Goal: Find contact information: Find contact information

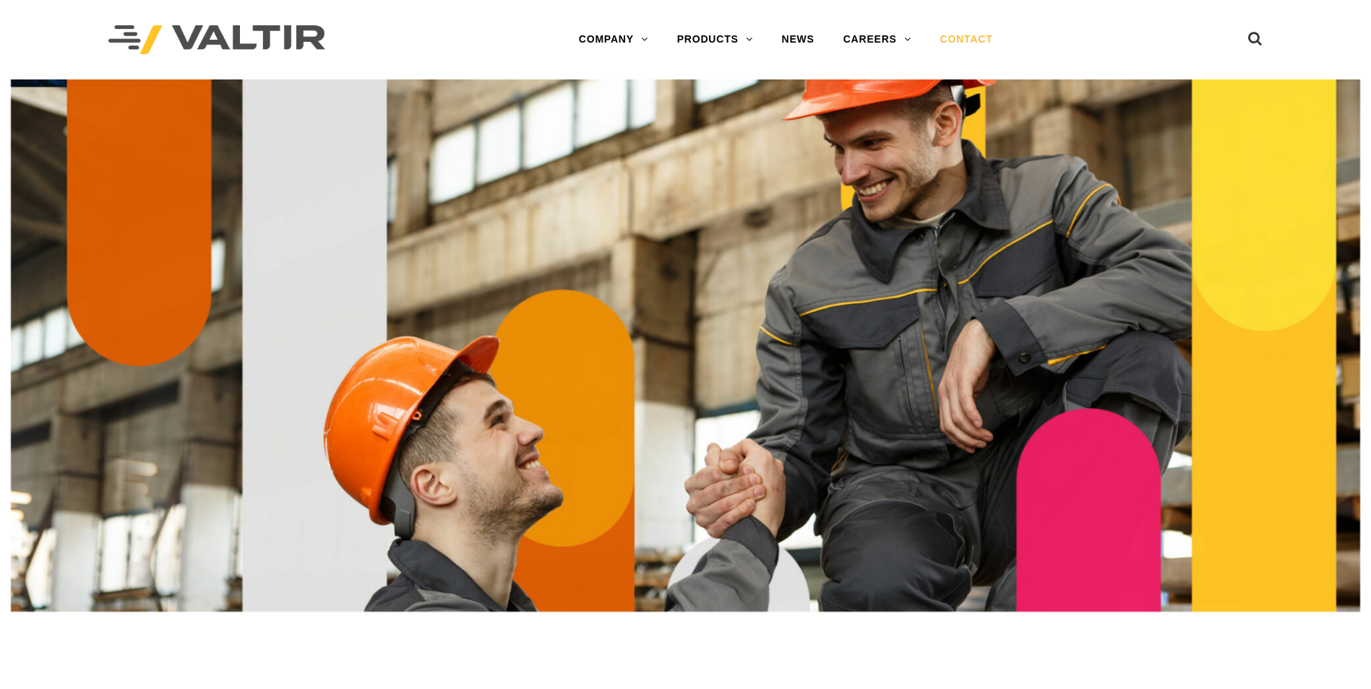
click at [983, 37] on link "CONTACT" at bounding box center [967, 39] width 82 height 29
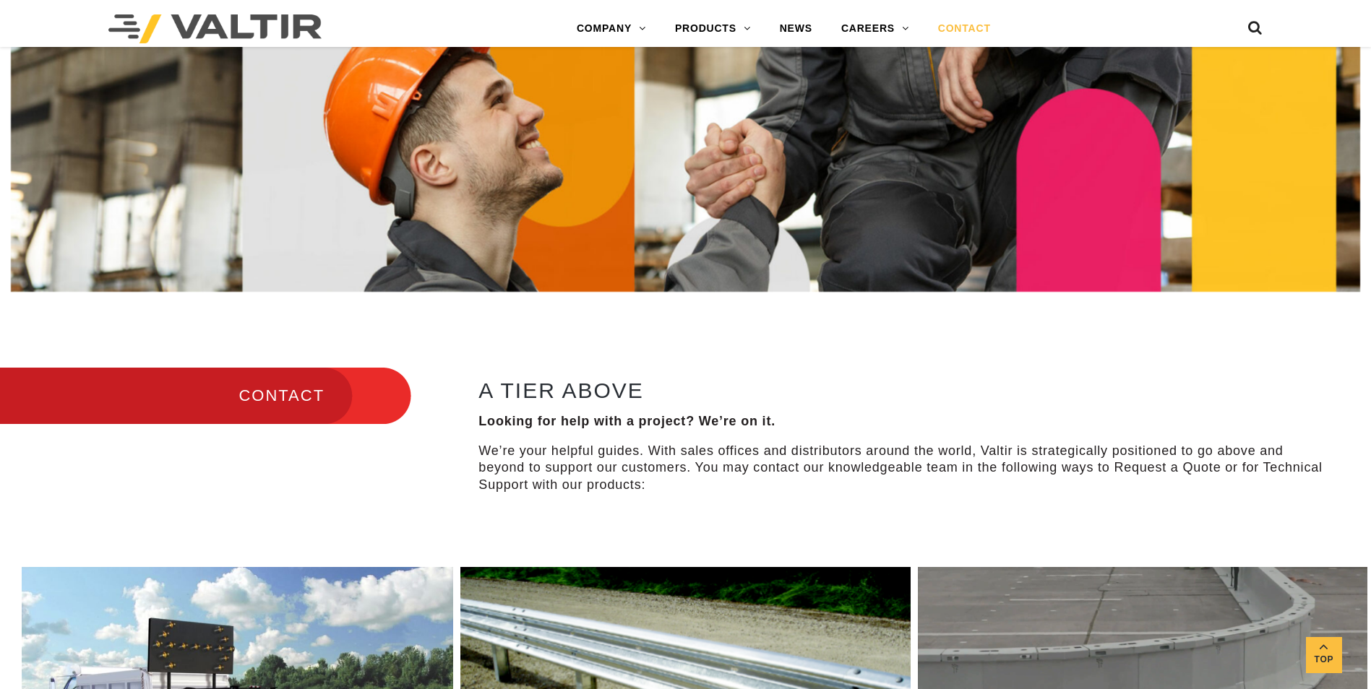
scroll to position [506, 0]
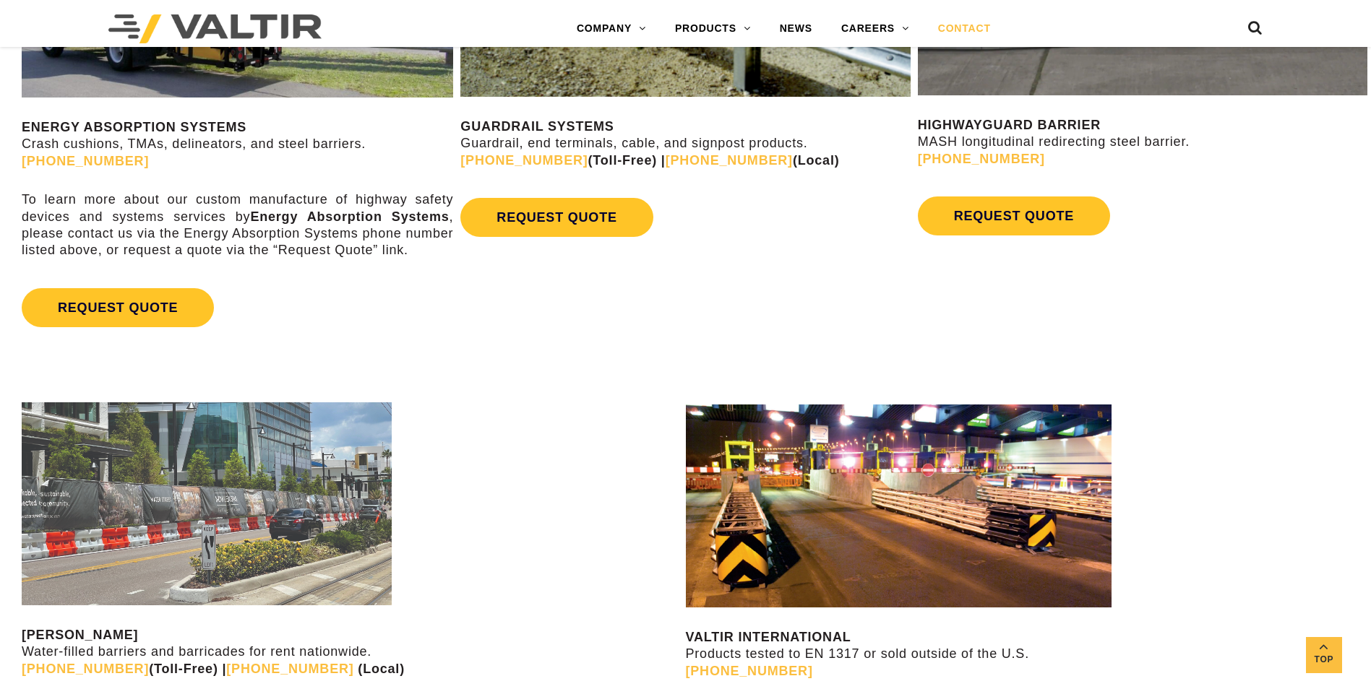
scroll to position [1012, 0]
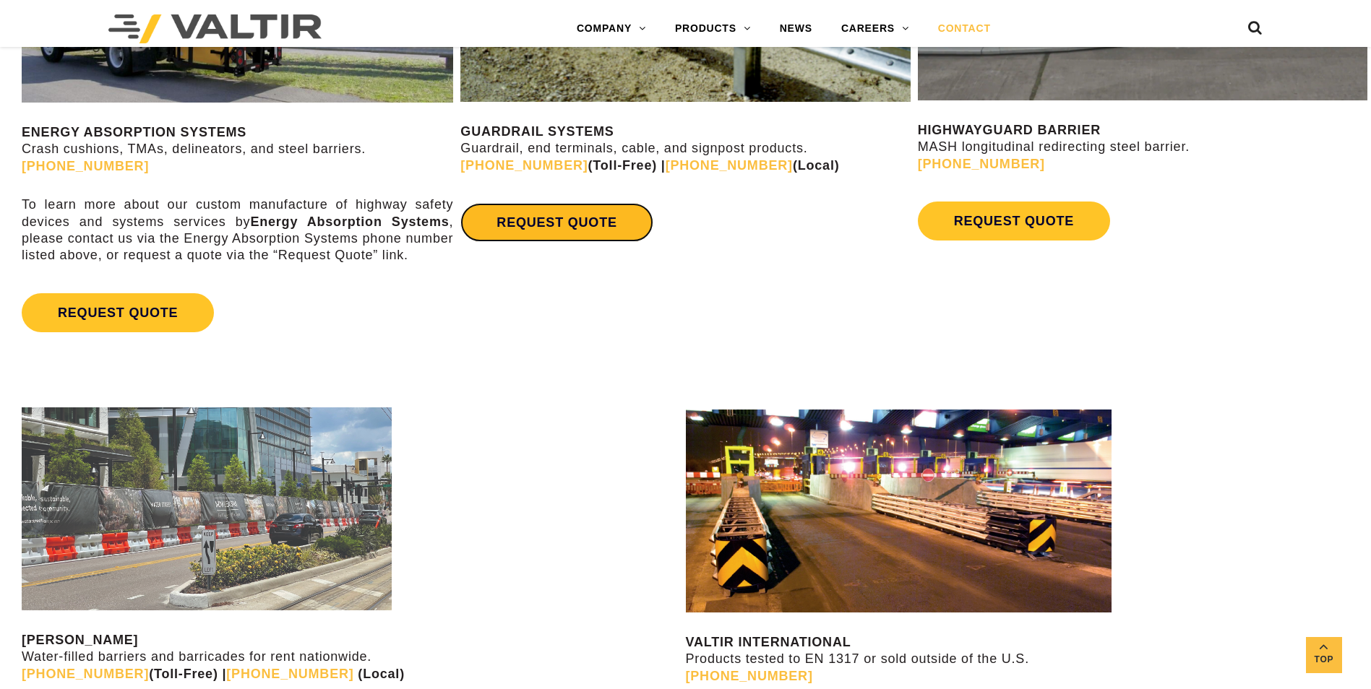
click at [566, 231] on link "REQUEST QUOTE" at bounding box center [556, 222] width 192 height 39
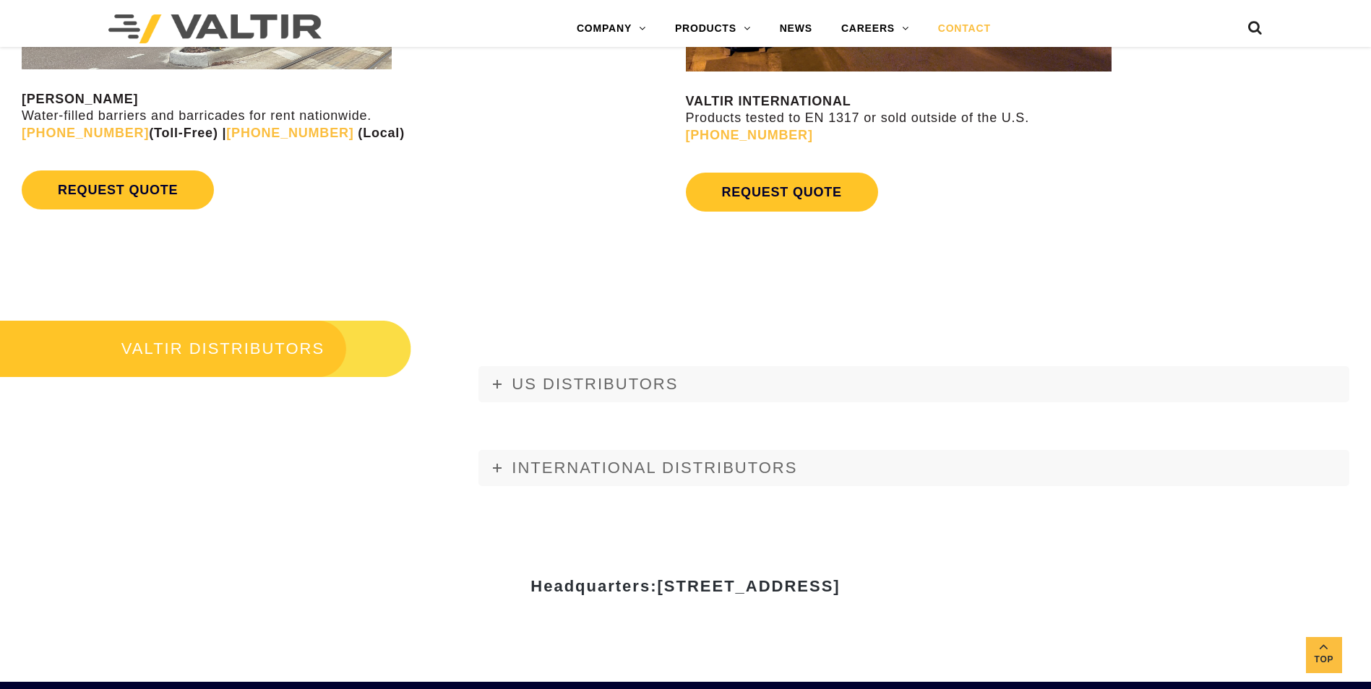
scroll to position [1590, 0]
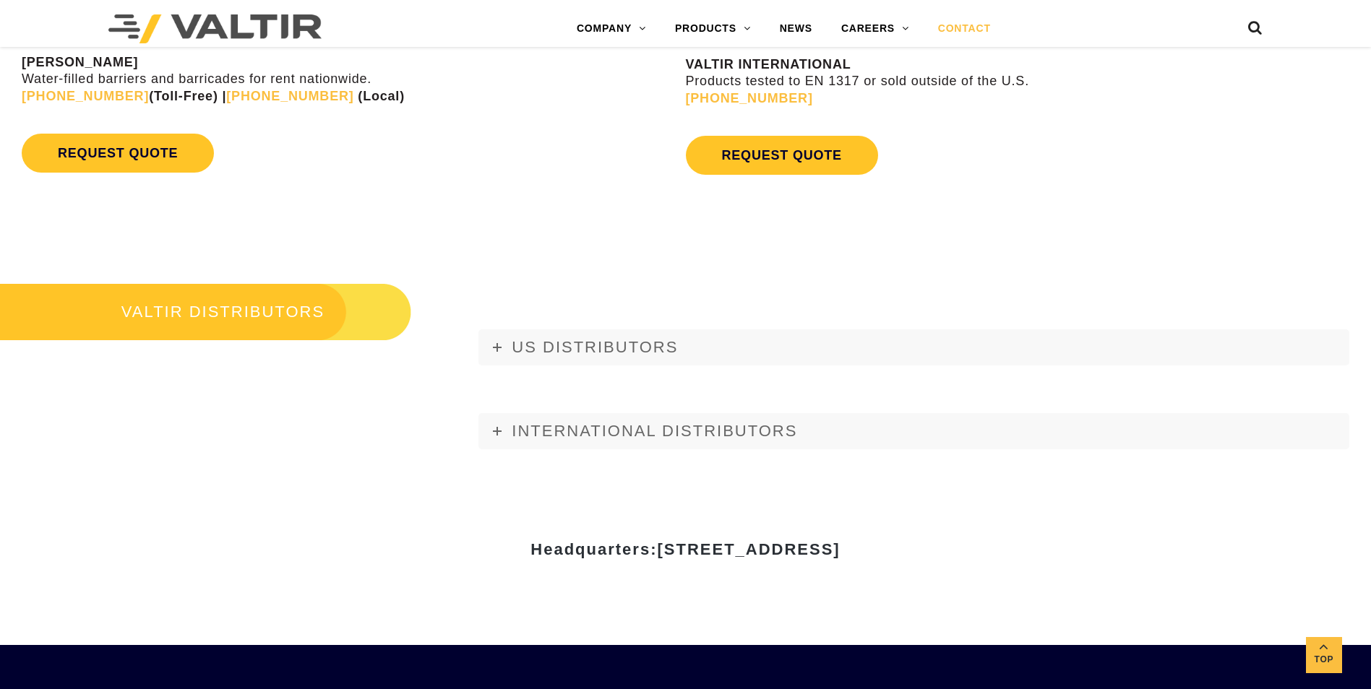
drag, startPoint x: 385, startPoint y: 548, endPoint x: 1002, endPoint y: 561, distance: 617.2
click at [1002, 561] on div "Headquarters: [STREET_ADDRESS]" at bounding box center [685, 555] width 867 height 50
copy strong "Headquarters: [STREET_ADDRESS]"
click at [655, 435] on span "INTERNATIONAL DISTRIBUTORS" at bounding box center [654, 431] width 285 height 18
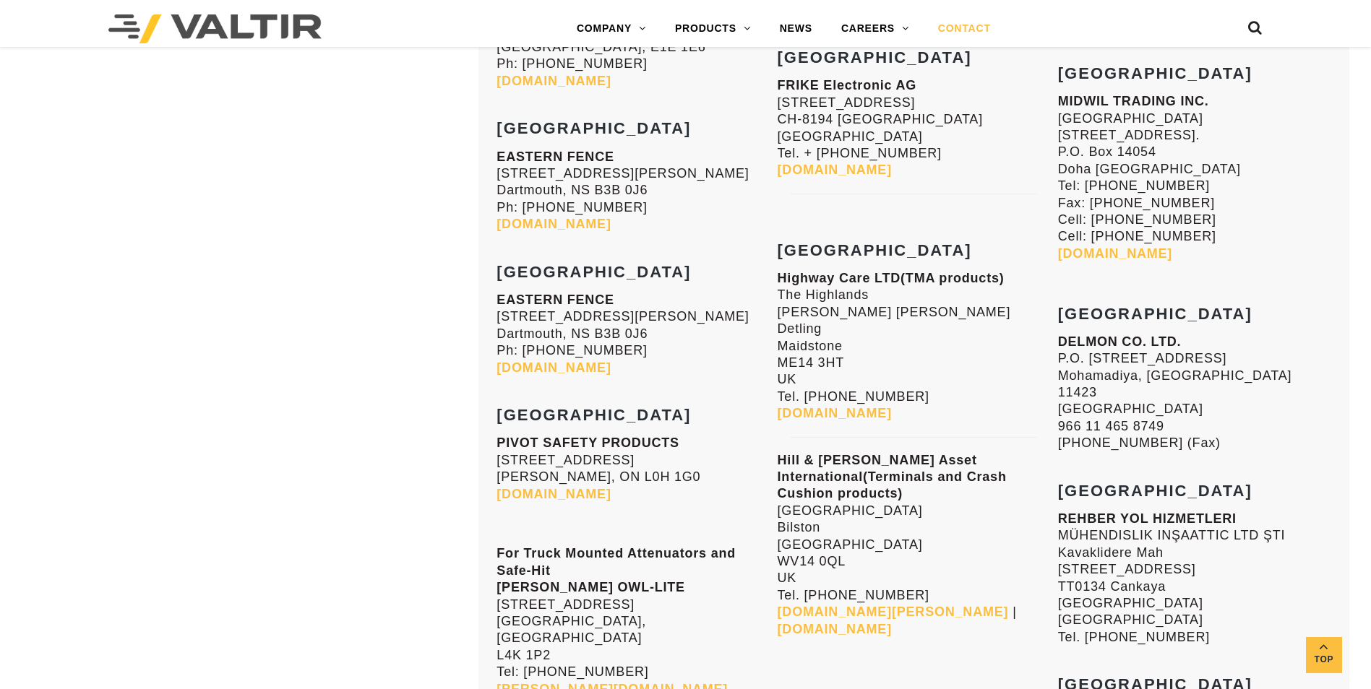
scroll to position [5491, 0]
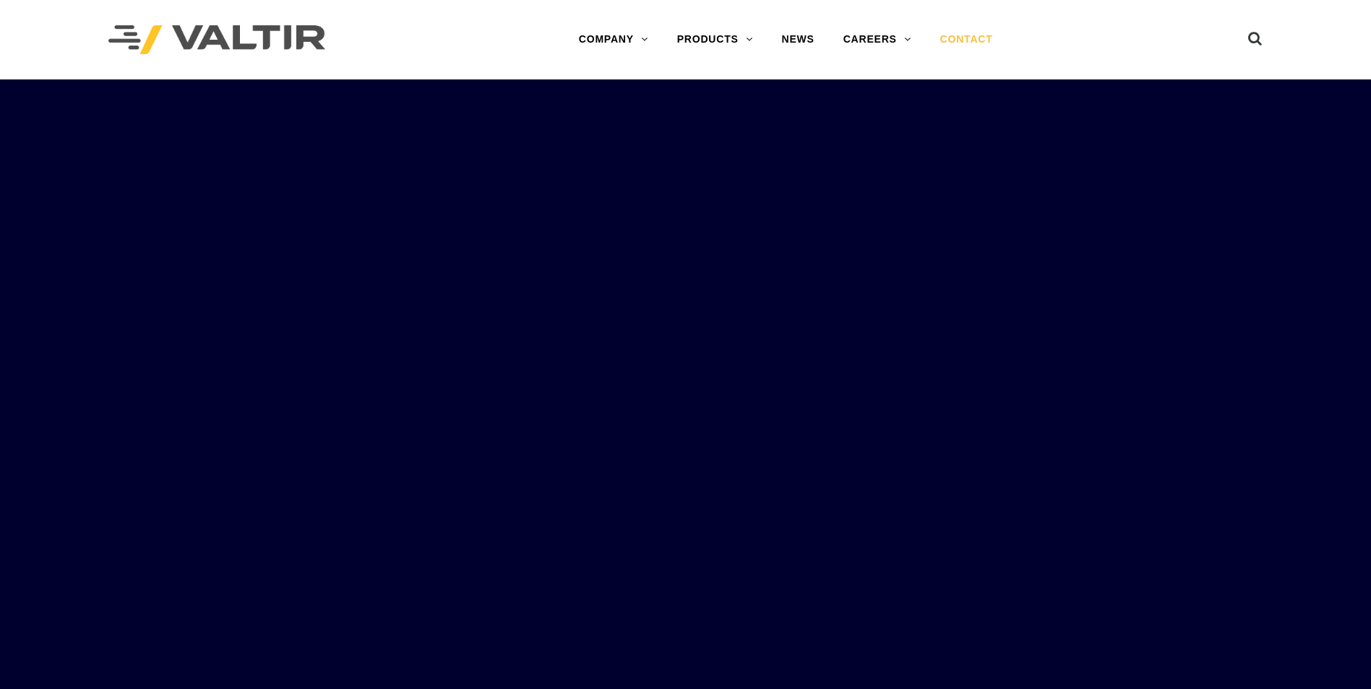
click at [979, 35] on link "CONTACT" at bounding box center [967, 39] width 82 height 29
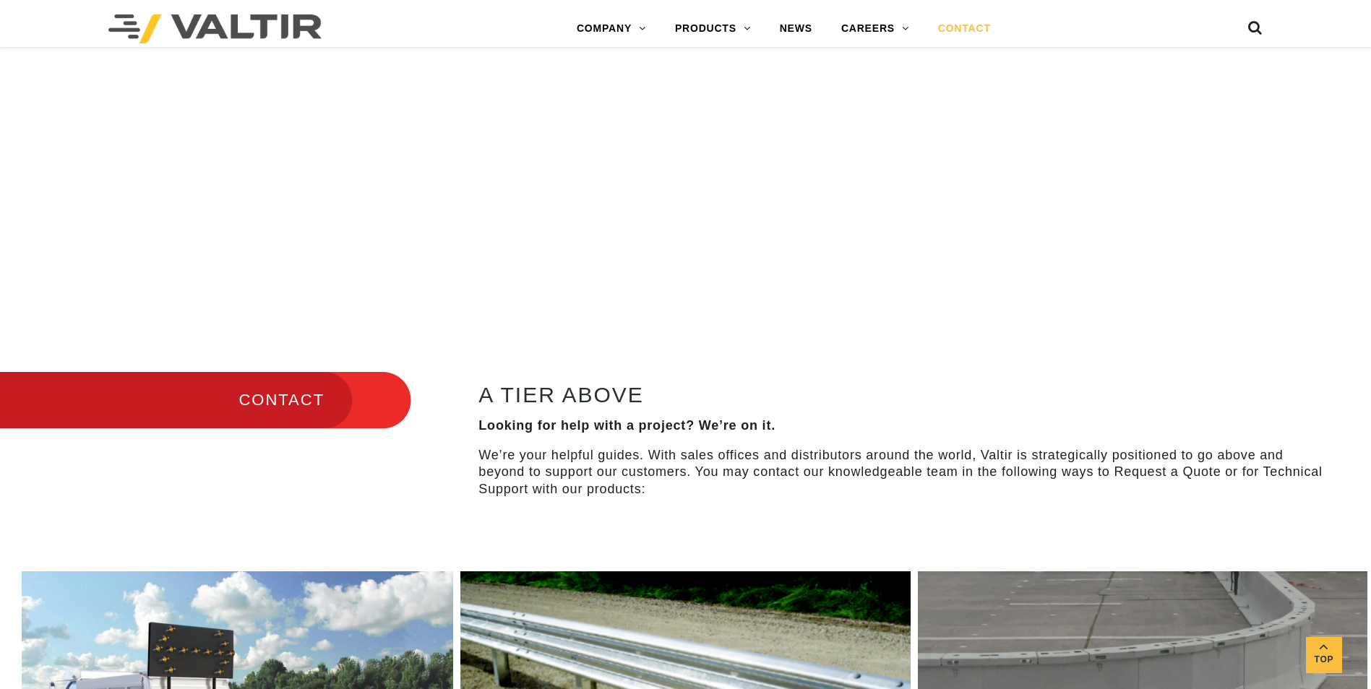
scroll to position [100, 0]
